Goal: Complete application form: Complete application form

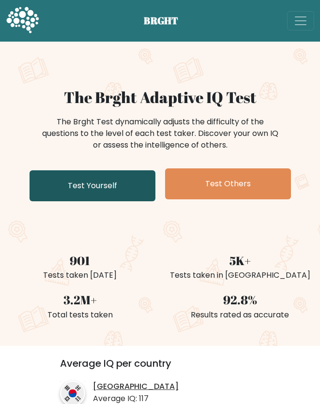
click at [104, 192] on link "Test Yourself" at bounding box center [92, 185] width 126 height 31
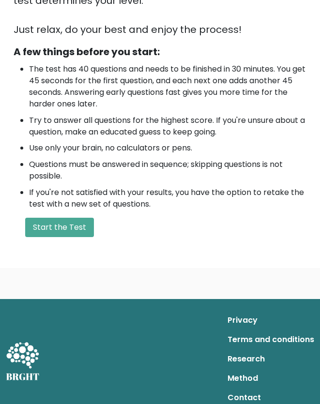
scroll to position [284, 0]
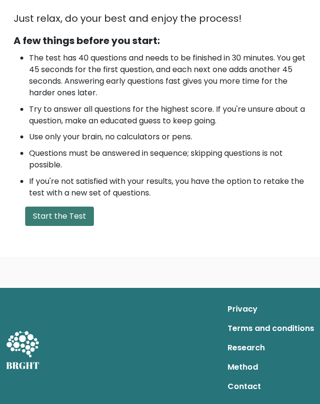
click at [64, 217] on button "Start the Test" at bounding box center [59, 215] width 69 height 19
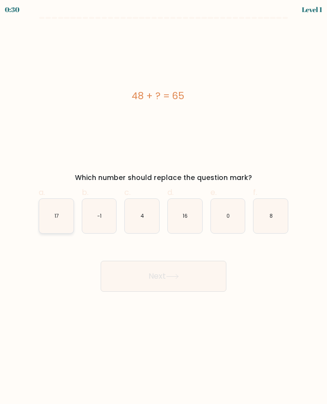
click at [70, 210] on icon "17" at bounding box center [56, 216] width 34 height 34
click at [163, 208] on input "a. 17" at bounding box center [163, 205] width 0 height 6
radio input "true"
click at [208, 275] on button "Next" at bounding box center [164, 276] width 126 height 31
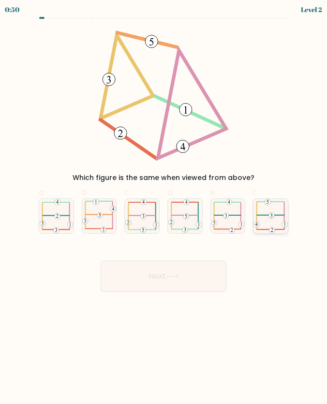
click at [276, 213] on icon at bounding box center [270, 216] width 34 height 34
click at [164, 208] on input "f." at bounding box center [163, 205] width 0 height 6
radio input "true"
click at [166, 278] on button "Next" at bounding box center [164, 276] width 126 height 31
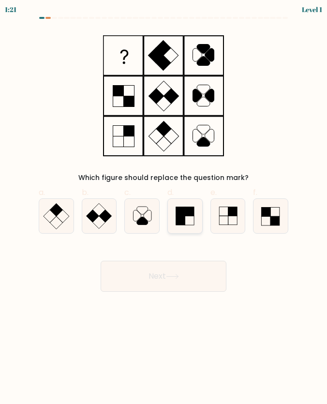
click at [180, 214] on rect at bounding box center [180, 211] width 9 height 9
click at [164, 208] on input "d." at bounding box center [163, 205] width 0 height 6
radio input "true"
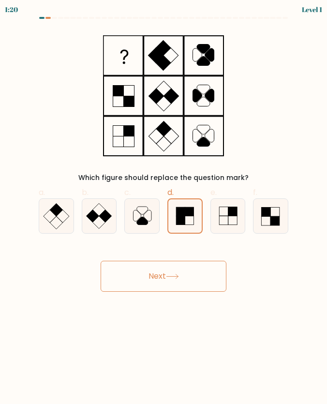
click at [178, 265] on button "Next" at bounding box center [164, 276] width 126 height 31
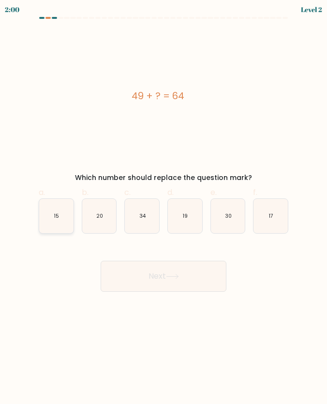
click at [64, 221] on icon "15" at bounding box center [56, 216] width 34 height 34
click at [163, 208] on input "a. 15" at bounding box center [163, 205] width 0 height 6
radio input "true"
click at [179, 265] on button "Next" at bounding box center [164, 276] width 126 height 31
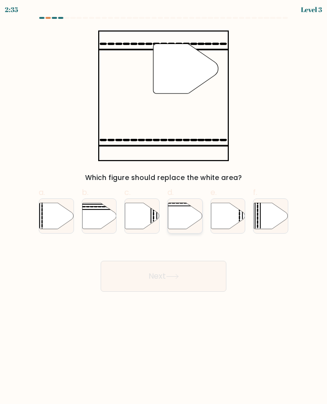
click at [173, 218] on icon at bounding box center [185, 216] width 34 height 26
click at [164, 208] on input "d." at bounding box center [163, 205] width 0 height 6
radio input "true"
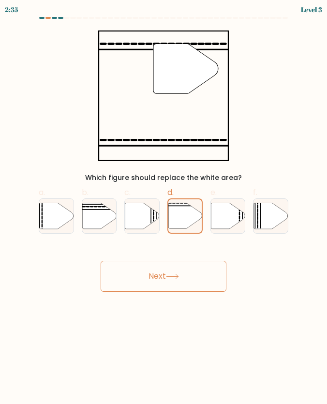
click at [175, 272] on button "Next" at bounding box center [164, 276] width 126 height 31
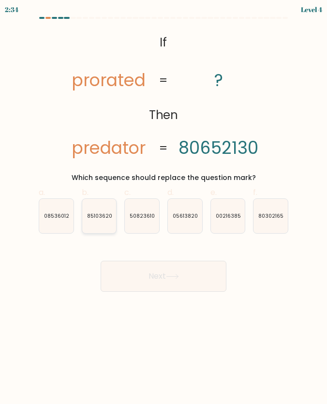
click at [115, 217] on icon "85103620" at bounding box center [99, 216] width 34 height 34
click at [163, 208] on input "b. 85103620" at bounding box center [163, 205] width 0 height 6
radio input "true"
click at [153, 266] on button "Next" at bounding box center [164, 276] width 126 height 31
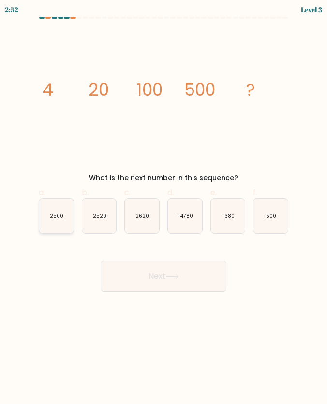
click at [55, 230] on icon "2500" at bounding box center [56, 216] width 34 height 34
click at [163, 208] on input "a. 2500" at bounding box center [163, 205] width 0 height 6
radio input "true"
click at [151, 274] on button "Next" at bounding box center [164, 276] width 126 height 31
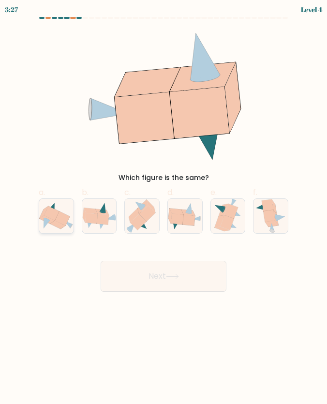
click at [45, 214] on icon at bounding box center [51, 213] width 15 height 14
click at [163, 208] on input "a." at bounding box center [163, 205] width 0 height 6
radio input "true"
click at [202, 271] on button "Next" at bounding box center [164, 276] width 126 height 31
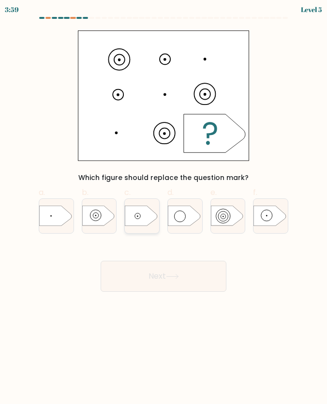
click at [138, 221] on icon at bounding box center [141, 216] width 32 height 20
click at [163, 208] on input "c." at bounding box center [163, 205] width 0 height 6
radio input "true"
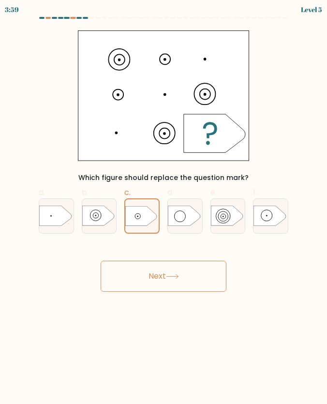
click at [167, 271] on button "Next" at bounding box center [164, 276] width 126 height 31
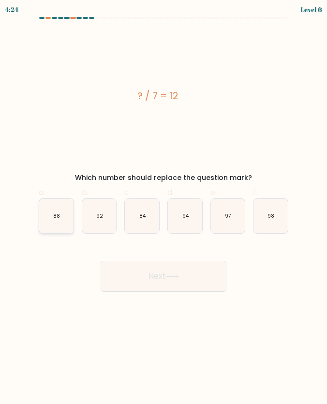
click at [67, 221] on icon "88" at bounding box center [56, 216] width 34 height 34
click at [163, 208] on input "a. 88" at bounding box center [163, 205] width 0 height 6
radio input "true"
click at [165, 269] on button "Next" at bounding box center [164, 276] width 126 height 31
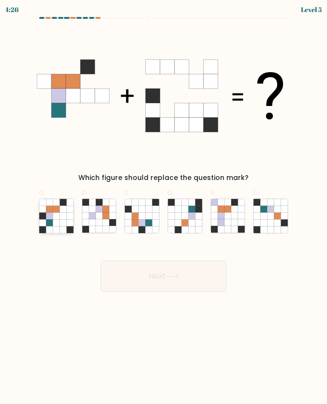
click at [61, 211] on icon at bounding box center [62, 209] width 7 height 7
click at [163, 208] on input "a." at bounding box center [163, 205] width 0 height 6
radio input "true"
click at [169, 266] on button "Next" at bounding box center [164, 276] width 126 height 31
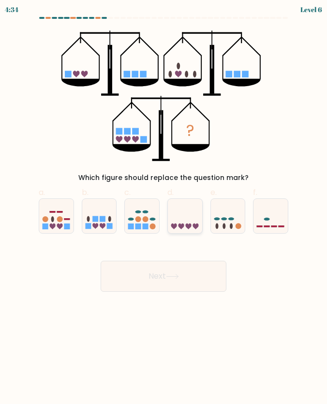
click at [189, 228] on icon at bounding box center [185, 216] width 34 height 29
click at [164, 208] on input "d." at bounding box center [163, 205] width 0 height 6
radio input "true"
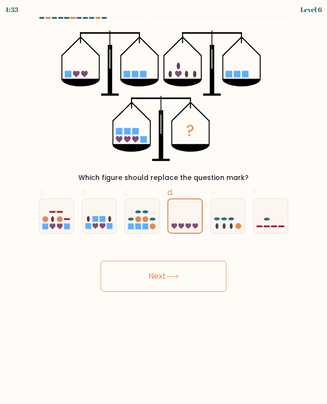
click at [182, 277] on button "Next" at bounding box center [164, 276] width 126 height 31
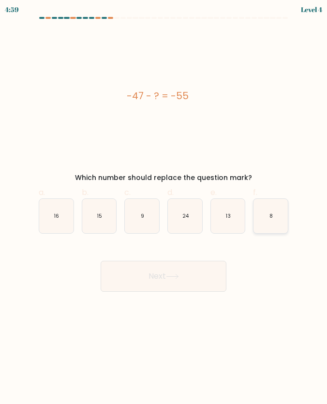
click at [276, 205] on icon "8" at bounding box center [270, 216] width 34 height 34
click at [164, 205] on input "f. 8" at bounding box center [163, 205] width 0 height 6
radio input "true"
click at [173, 278] on icon at bounding box center [172, 276] width 13 height 5
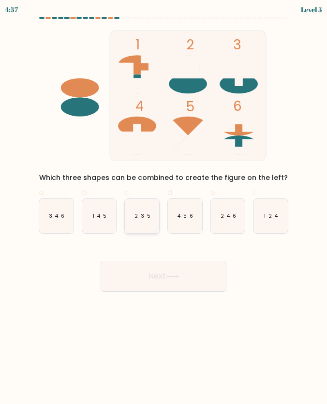
click at [145, 227] on icon "2-3-5" at bounding box center [142, 216] width 34 height 34
click at [163, 208] on input "c. 2-3-5" at bounding box center [163, 205] width 0 height 6
radio input "true"
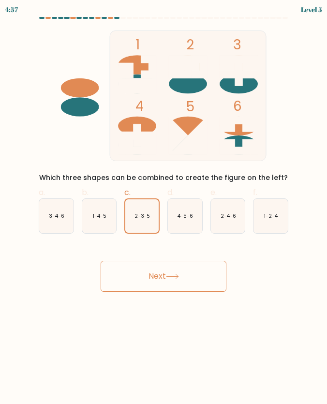
click at [165, 270] on button "Next" at bounding box center [164, 276] width 126 height 31
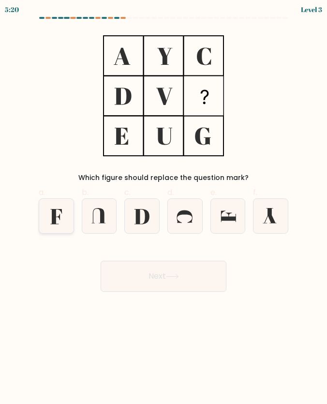
click at [52, 209] on icon at bounding box center [56, 216] width 12 height 15
click at [163, 208] on input "a." at bounding box center [163, 205] width 0 height 6
radio input "true"
click at [159, 268] on button "Next" at bounding box center [164, 276] width 126 height 31
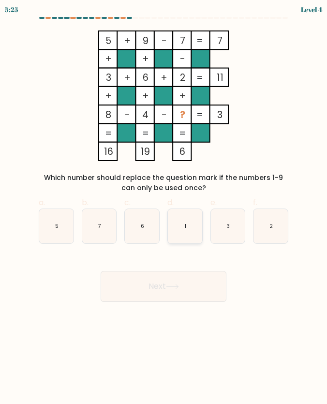
click at [186, 219] on icon "1" at bounding box center [185, 226] width 34 height 34
click at [164, 208] on input "d. 1" at bounding box center [163, 205] width 0 height 6
radio input "true"
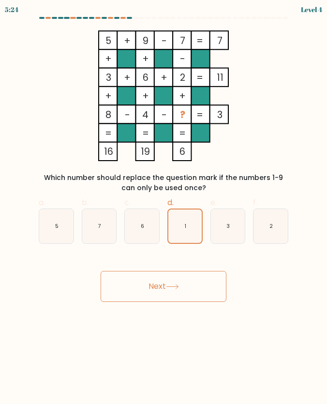
click at [186, 287] on button "Next" at bounding box center [164, 286] width 126 height 31
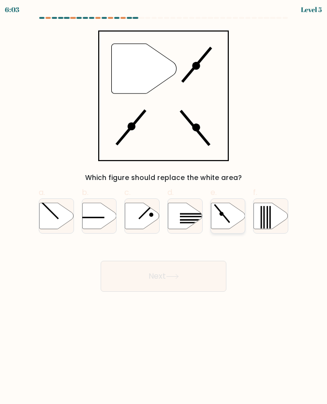
click at [225, 213] on icon at bounding box center [228, 216] width 34 height 26
click at [164, 208] on input "e." at bounding box center [163, 205] width 0 height 6
radio input "true"
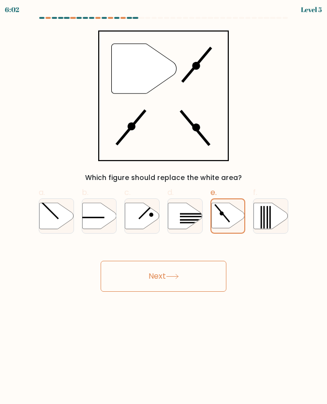
click at [185, 273] on button "Next" at bounding box center [164, 276] width 126 height 31
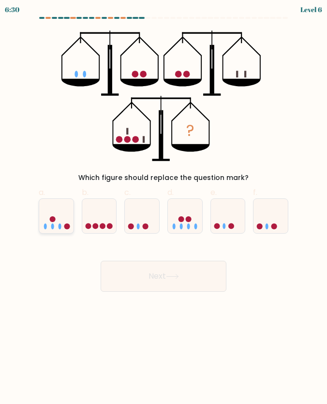
click at [53, 222] on icon at bounding box center [56, 216] width 34 height 29
click at [163, 208] on input "a." at bounding box center [163, 205] width 0 height 6
radio input "true"
click at [152, 268] on button "Next" at bounding box center [164, 276] width 126 height 31
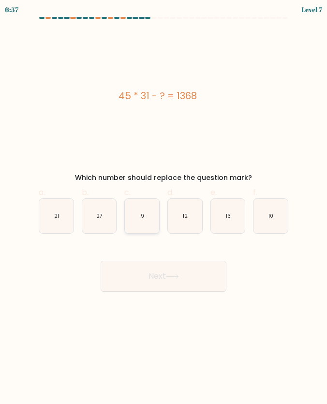
drag, startPoint x: 109, startPoint y: 214, endPoint x: 124, endPoint y: 225, distance: 19.0
click at [109, 214] on icon "27" at bounding box center [99, 216] width 34 height 34
click at [163, 208] on input "b. 27" at bounding box center [163, 205] width 0 height 6
radio input "true"
click at [170, 264] on button "Next" at bounding box center [164, 276] width 126 height 31
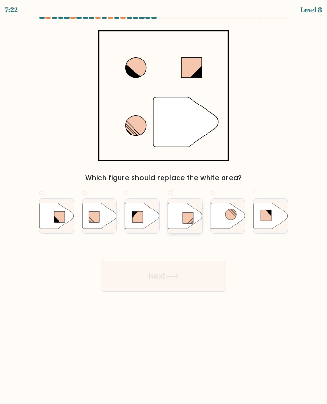
click at [184, 219] on rect at bounding box center [188, 217] width 11 height 11
click at [164, 208] on input "d." at bounding box center [163, 205] width 0 height 6
radio input "true"
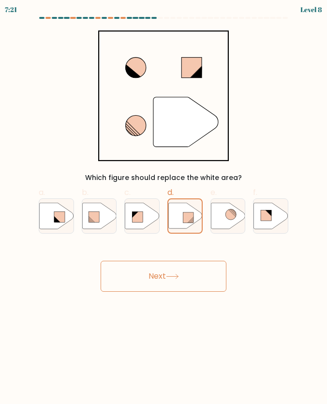
click at [187, 267] on button "Next" at bounding box center [164, 276] width 126 height 31
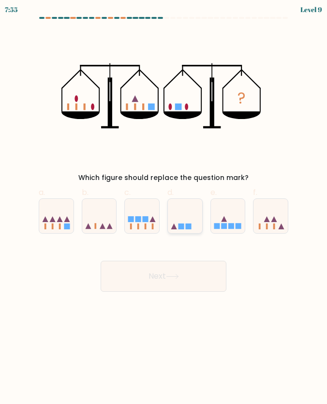
click at [184, 221] on icon at bounding box center [185, 216] width 34 height 29
click at [164, 208] on input "d." at bounding box center [163, 205] width 0 height 6
radio input "true"
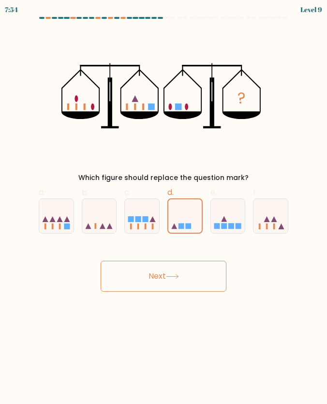
click at [191, 267] on button "Next" at bounding box center [164, 276] width 126 height 31
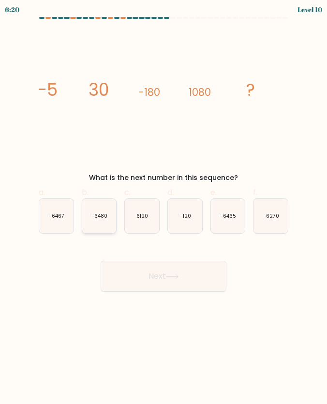
drag, startPoint x: 95, startPoint y: 206, endPoint x: 101, endPoint y: 218, distance: 13.2
click at [95, 206] on icon "-6480" at bounding box center [99, 216] width 34 height 34
click at [163, 206] on input "b. -6480" at bounding box center [163, 205] width 0 height 6
radio input "true"
click at [136, 264] on button "Next" at bounding box center [164, 276] width 126 height 31
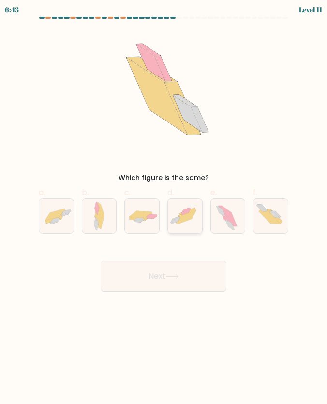
click at [179, 209] on icon at bounding box center [185, 216] width 34 height 26
click at [164, 208] on input "d." at bounding box center [163, 205] width 0 height 6
radio input "true"
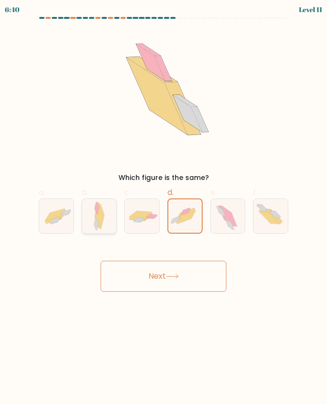
click at [104, 217] on icon at bounding box center [99, 216] width 11 height 34
click at [163, 208] on input "b." at bounding box center [163, 205] width 0 height 6
radio input "true"
click at [115, 266] on button "Next" at bounding box center [164, 276] width 126 height 31
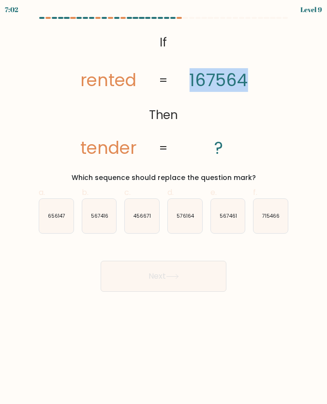
drag, startPoint x: 192, startPoint y: 81, endPoint x: 265, endPoint y: 80, distance: 73.5
click at [265, 80] on icon "@import url('https://fonts.googleapis.com/css?family=Abril+Fatface:400,100,100i…" at bounding box center [164, 95] width 212 height 131
click at [265, 84] on icon "@import url('https://fonts.googleapis.com/css?family=Abril+Fatface:400,100,100i…" at bounding box center [164, 95] width 212 height 131
drag, startPoint x: 54, startPoint y: 221, endPoint x: 74, endPoint y: 230, distance: 21.6
click at [54, 221] on icon "656147" at bounding box center [56, 216] width 34 height 34
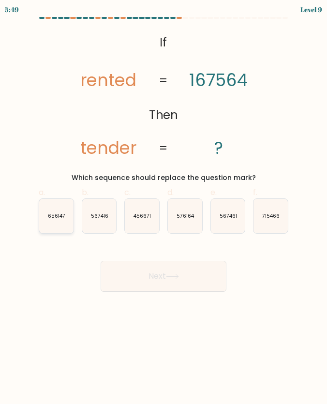
click at [163, 208] on input "a. 656147" at bounding box center [163, 205] width 0 height 6
radio input "true"
drag, startPoint x: 156, startPoint y: 258, endPoint x: 162, endPoint y: 267, distance: 10.9
click at [157, 259] on div "Next" at bounding box center [163, 264] width 261 height 54
click at [162, 267] on button "Next" at bounding box center [164, 276] width 126 height 31
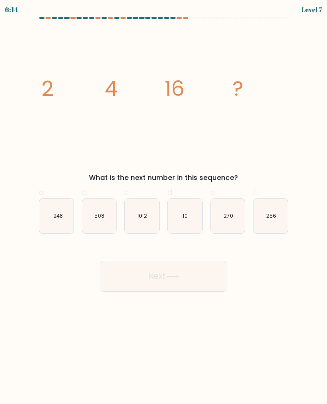
drag, startPoint x: 265, startPoint y: 217, endPoint x: 237, endPoint y: 236, distance: 33.4
click at [265, 217] on icon "256" at bounding box center [270, 216] width 34 height 34
click at [164, 208] on input "f. 256" at bounding box center [163, 205] width 0 height 6
radio input "true"
click at [190, 270] on button "Next" at bounding box center [164, 276] width 126 height 31
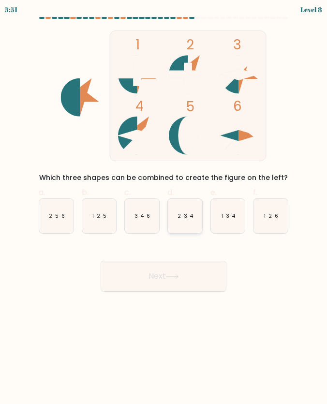
click at [170, 215] on icon "2-3-4" at bounding box center [185, 216] width 34 height 34
click at [164, 208] on input "d. 2-3-4" at bounding box center [163, 205] width 0 height 6
radio input "true"
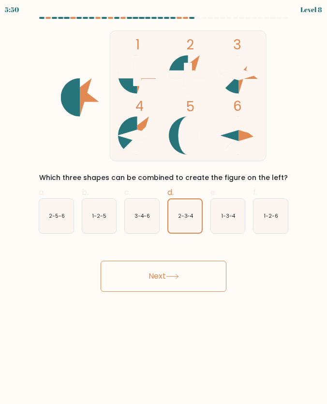
click at [182, 268] on button "Next" at bounding box center [164, 276] width 126 height 31
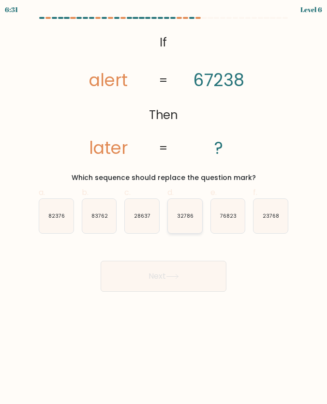
click at [197, 218] on icon "32786" at bounding box center [185, 216] width 34 height 34
click at [164, 208] on input "d. 32786" at bounding box center [163, 205] width 0 height 6
radio input "true"
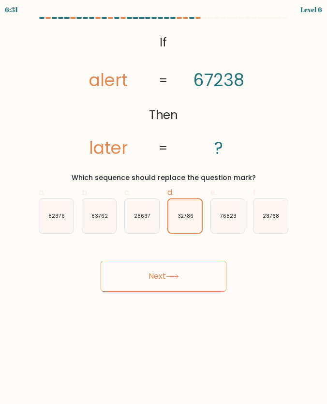
click at [196, 269] on button "Next" at bounding box center [164, 276] width 126 height 31
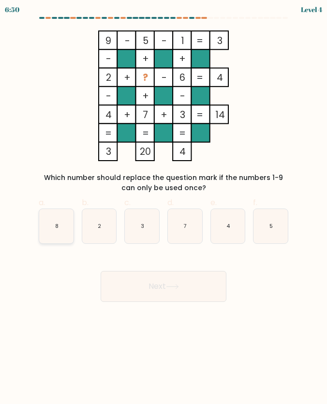
click at [65, 222] on icon "8" at bounding box center [56, 226] width 34 height 34
click at [163, 208] on input "a. 8" at bounding box center [163, 205] width 0 height 6
radio input "true"
click at [182, 282] on button "Next" at bounding box center [164, 286] width 126 height 31
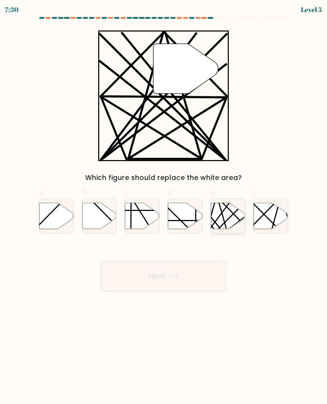
click at [238, 215] on icon at bounding box center [228, 216] width 34 height 26
click at [164, 208] on input "e." at bounding box center [163, 205] width 0 height 6
radio input "true"
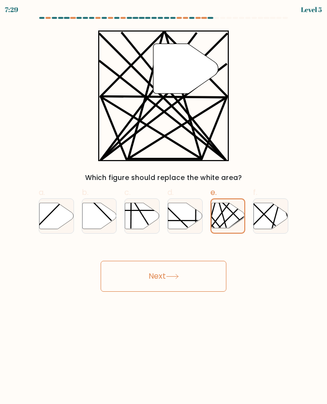
click at [196, 283] on button "Next" at bounding box center [164, 276] width 126 height 31
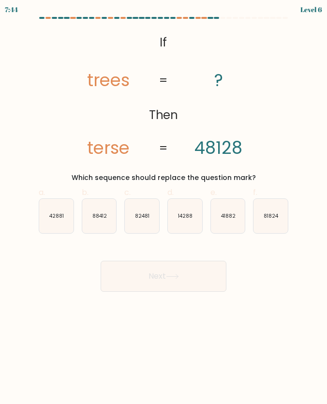
click at [105, 145] on tspan "terse" at bounding box center [108, 148] width 43 height 24
copy tspan "terse"
click at [185, 207] on icon "14288" at bounding box center [185, 216] width 34 height 34
click at [164, 207] on input "d. 14288" at bounding box center [163, 205] width 0 height 6
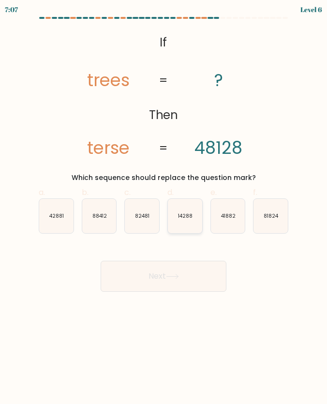
radio input "true"
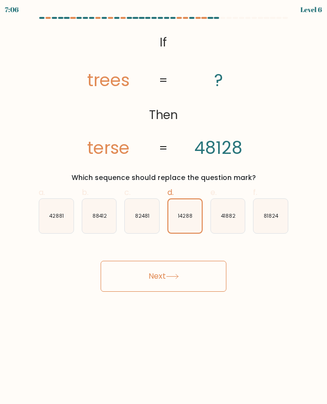
click at [202, 283] on button "Next" at bounding box center [164, 276] width 126 height 31
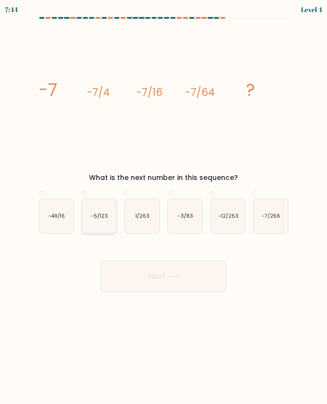
click at [103, 216] on text "-5/123" at bounding box center [99, 215] width 17 height 7
click at [163, 208] on input "b. -5/123" at bounding box center [163, 205] width 0 height 6
radio input "true"
click at [60, 210] on icon "-49/16" at bounding box center [56, 216] width 34 height 34
click at [163, 208] on input "a. -49/16" at bounding box center [163, 205] width 0 height 6
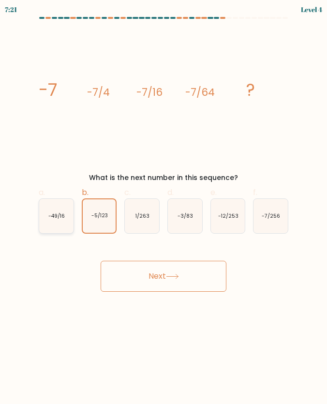
radio input "true"
click at [168, 278] on icon at bounding box center [172, 276] width 13 height 5
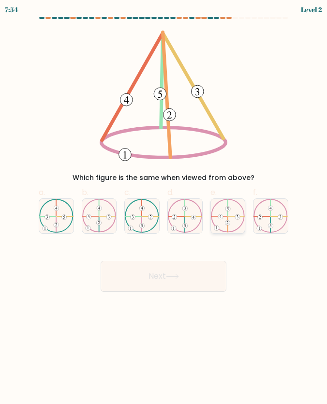
click at [218, 206] on icon at bounding box center [228, 216] width 34 height 34
click at [164, 206] on input "e." at bounding box center [163, 205] width 0 height 6
radio input "true"
click at [187, 270] on button "Next" at bounding box center [164, 276] width 126 height 31
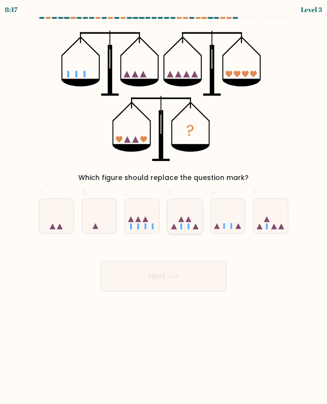
click at [195, 226] on icon at bounding box center [195, 226] width 6 height 6
click at [164, 208] on input "d." at bounding box center [163, 205] width 0 height 6
radio input "true"
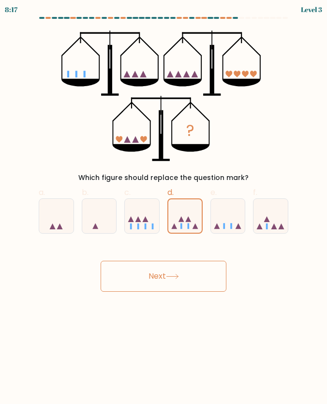
click at [179, 274] on icon at bounding box center [172, 276] width 13 height 5
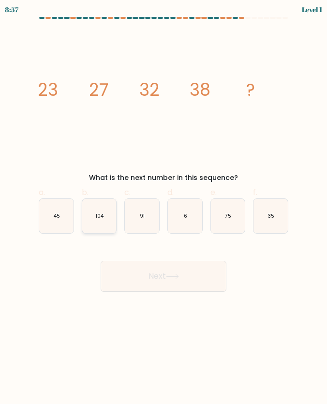
click at [99, 221] on icon "104" at bounding box center [99, 216] width 34 height 34
click at [163, 208] on input "b. 104" at bounding box center [163, 205] width 0 height 6
radio input "true"
click at [157, 271] on button "Next" at bounding box center [164, 276] width 126 height 31
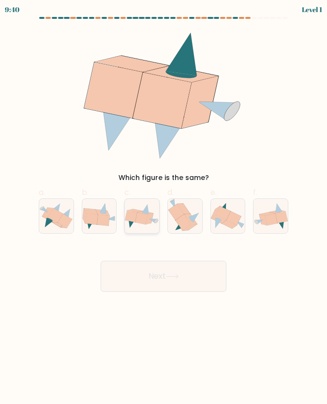
drag, startPoint x: 156, startPoint y: 213, endPoint x: 173, endPoint y: 251, distance: 41.1
click at [156, 214] on icon at bounding box center [142, 216] width 34 height 25
click at [163, 208] on input "c." at bounding box center [163, 205] width 0 height 6
radio input "true"
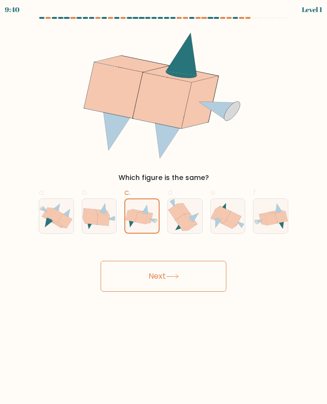
click at [177, 267] on button "Next" at bounding box center [164, 276] width 126 height 31
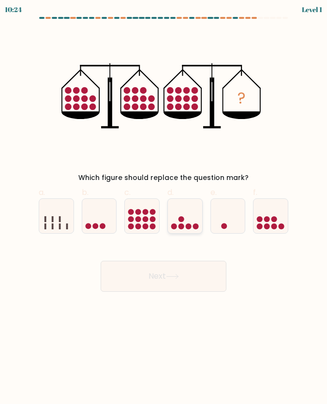
click at [192, 209] on icon at bounding box center [185, 216] width 34 height 29
click at [164, 208] on input "d." at bounding box center [163, 205] width 0 height 6
radio input "true"
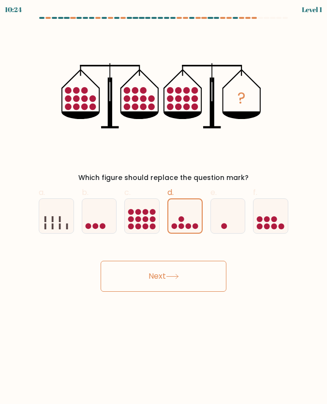
click at [192, 264] on button "Next" at bounding box center [164, 276] width 126 height 31
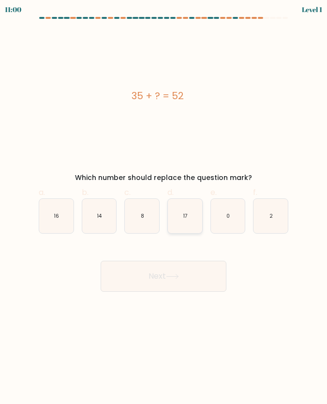
click at [170, 223] on icon "17" at bounding box center [185, 216] width 34 height 34
click at [164, 208] on input "d. 17" at bounding box center [163, 205] width 0 height 6
radio input "true"
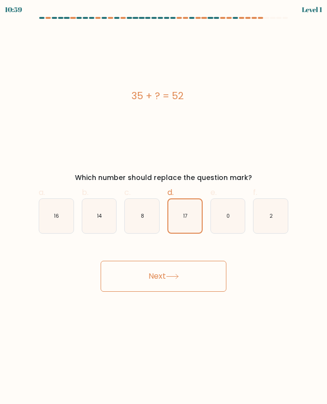
click at [170, 251] on div "Next" at bounding box center [163, 264] width 261 height 54
click at [164, 284] on button "Next" at bounding box center [164, 276] width 126 height 31
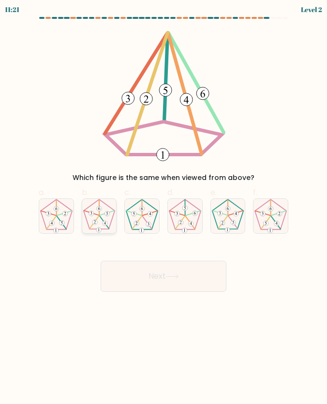
click at [100, 217] on icon at bounding box center [99, 216] width 34 height 34
click at [163, 208] on input "b." at bounding box center [163, 205] width 0 height 6
radio input "true"
click at [57, 221] on icon at bounding box center [56, 216] width 34 height 34
click at [163, 208] on input "a." at bounding box center [163, 205] width 0 height 6
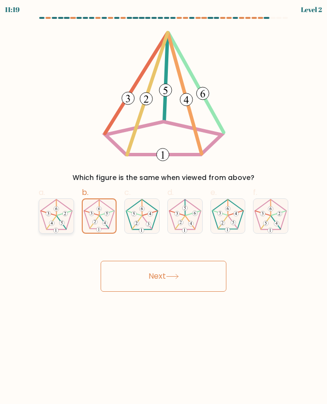
radio input "true"
click at [171, 277] on icon at bounding box center [172, 276] width 13 height 5
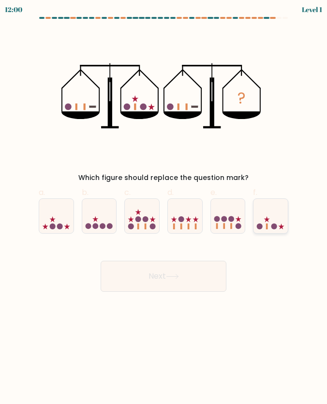
click at [274, 222] on icon at bounding box center [270, 216] width 34 height 29
click at [164, 208] on input "f." at bounding box center [163, 205] width 0 height 6
radio input "true"
click at [198, 270] on button "Next" at bounding box center [164, 276] width 126 height 31
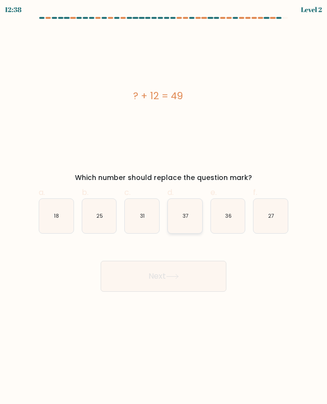
click at [180, 207] on icon "37" at bounding box center [185, 216] width 34 height 34
click at [164, 207] on input "d. 37" at bounding box center [163, 205] width 0 height 6
radio input "true"
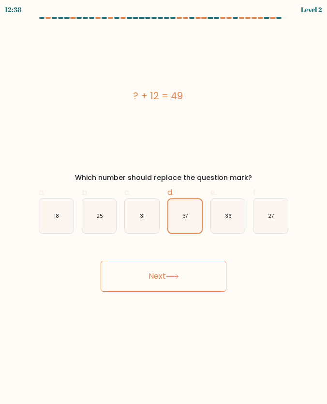
click at [176, 273] on button "Next" at bounding box center [164, 276] width 126 height 31
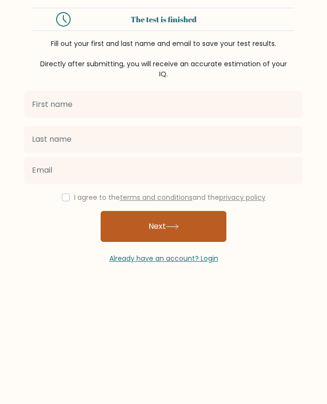
click at [212, 228] on button "Next" at bounding box center [164, 226] width 126 height 31
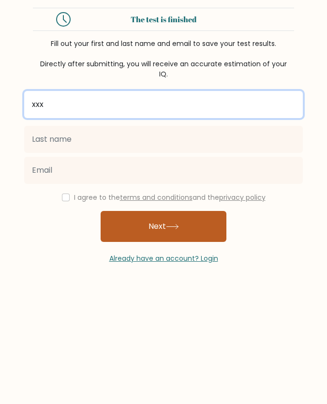
type input "xxx"
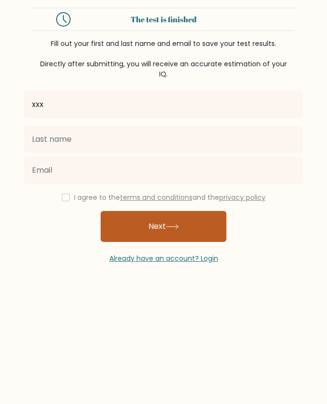
click at [163, 225] on button "Next" at bounding box center [164, 226] width 126 height 31
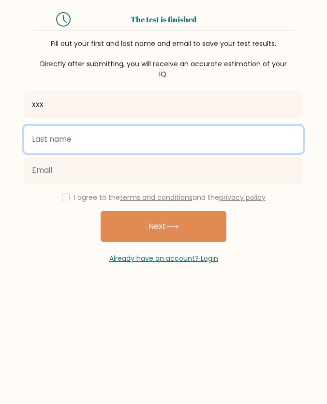
click at [58, 129] on input "text" at bounding box center [163, 139] width 279 height 27
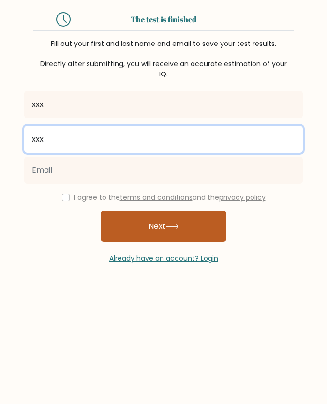
type input "xxx"
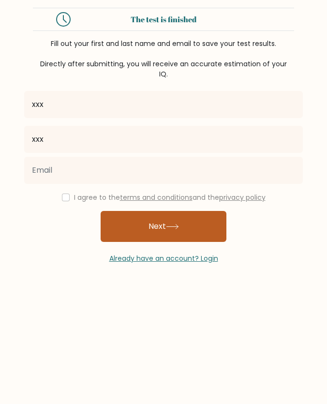
click at [159, 228] on button "Next" at bounding box center [164, 226] width 126 height 31
click at [149, 224] on button "Next" at bounding box center [164, 226] width 126 height 31
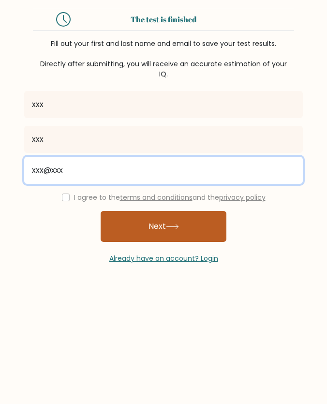
type input "xxx@xxx"
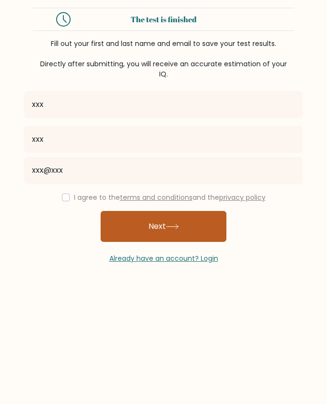
click at [162, 235] on button "Next" at bounding box center [164, 226] width 126 height 31
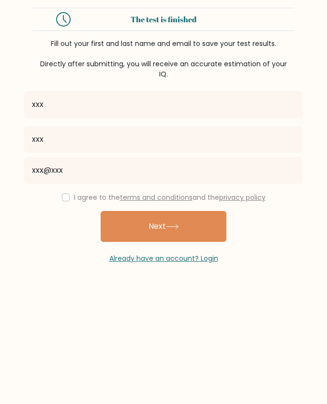
click at [64, 201] on div "I agree to the terms and conditions and the privacy policy" at bounding box center [163, 198] width 290 height 12
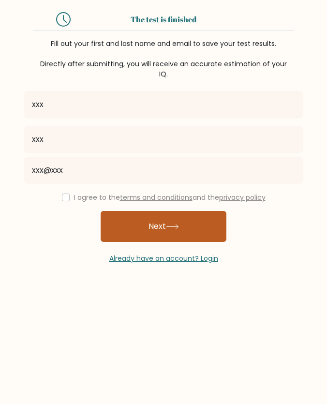
click at [147, 223] on button "Next" at bounding box center [164, 226] width 126 height 31
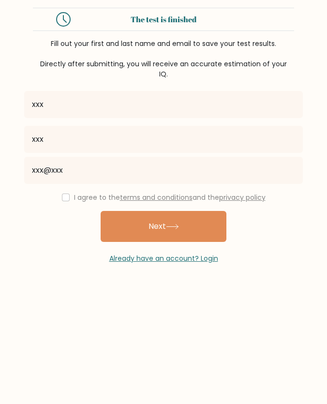
click at [65, 203] on div "I agree to the terms and conditions and the privacy policy" at bounding box center [163, 198] width 290 height 12
click at [64, 198] on input "checkbox" at bounding box center [66, 197] width 8 height 8
checkbox input "true"
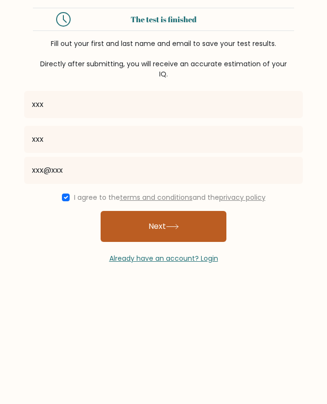
click at [154, 222] on button "Next" at bounding box center [164, 226] width 126 height 31
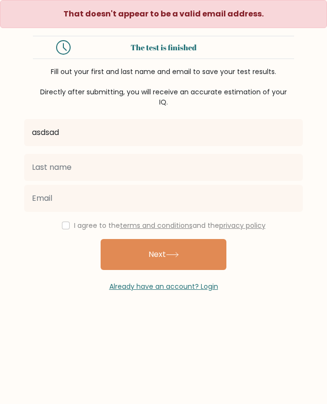
type input "asdsad"
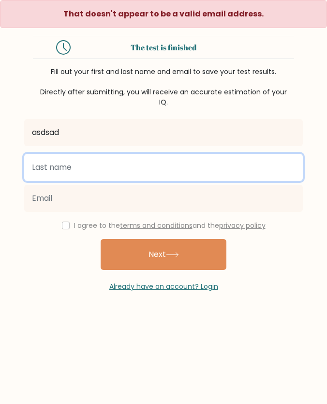
click at [107, 173] on input "text" at bounding box center [163, 167] width 279 height 27
type input "asdasd"
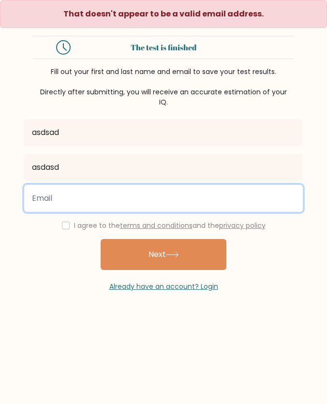
click at [54, 204] on input "email" at bounding box center [163, 198] width 279 height 27
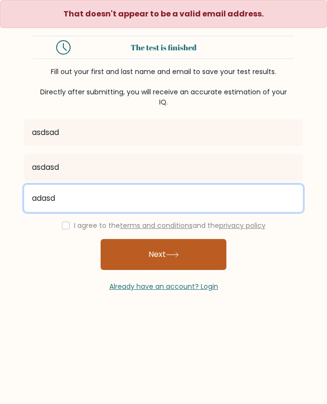
type input "adasd"
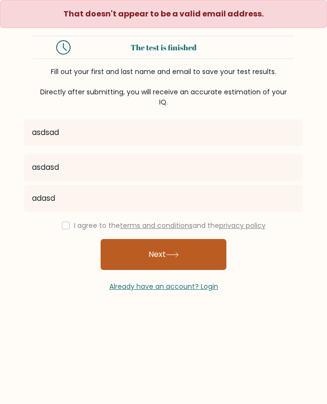
click at [168, 252] on icon at bounding box center [172, 254] width 13 height 5
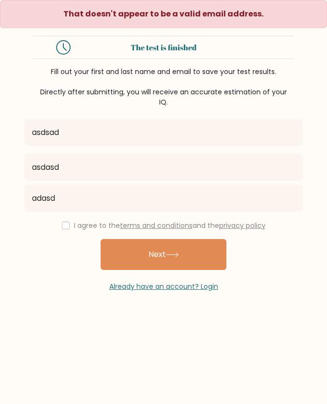
click at [69, 225] on div "I agree to the terms and conditions and the privacy policy" at bounding box center [163, 226] width 290 height 12
click at [64, 226] on input "checkbox" at bounding box center [66, 225] width 8 height 8
checkbox input "true"
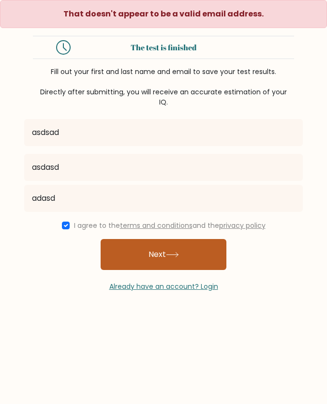
click at [214, 257] on button "Next" at bounding box center [164, 254] width 126 height 31
